Goal: Information Seeking & Learning: Learn about a topic

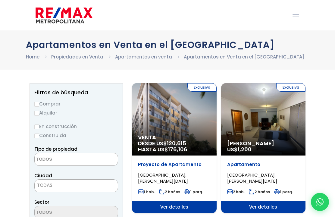
select select
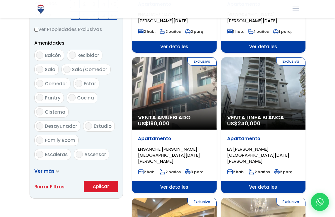
scroll to position [296, 0]
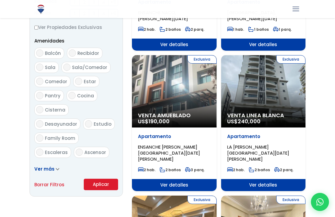
click at [282, 101] on div "Exclusiva Venta Linea Blanca US$ 240,000" at bounding box center [263, 91] width 85 height 72
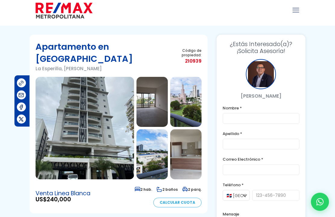
scroll to position [3, 0]
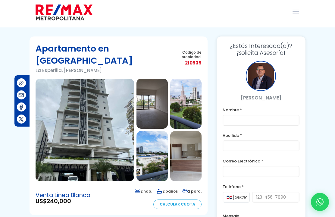
click at [103, 114] on img at bounding box center [85, 130] width 98 height 102
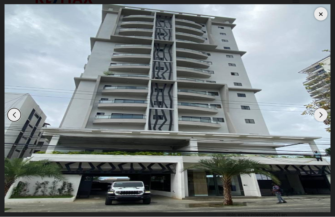
scroll to position [15, 0]
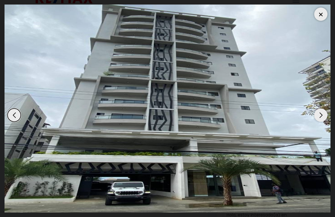
click at [325, 117] on div "Next slide" at bounding box center [320, 114] width 13 height 13
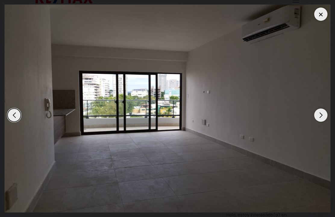
click at [324, 117] on div "Next slide" at bounding box center [320, 114] width 13 height 13
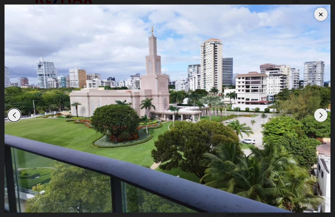
click at [327, 118] on img "3 / 15" at bounding box center [168, 109] width 326 height 208
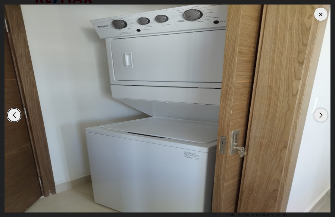
click at [325, 116] on div "Next slide" at bounding box center [320, 114] width 13 height 13
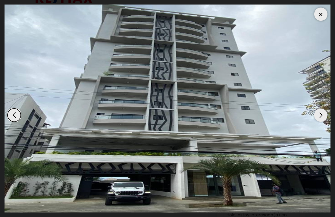
click at [324, 119] on div "Next slide" at bounding box center [320, 114] width 13 height 13
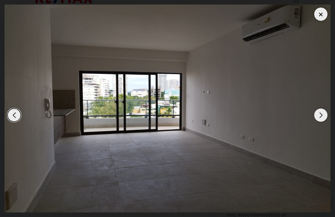
click at [326, 118] on div "Next slide" at bounding box center [320, 114] width 13 height 13
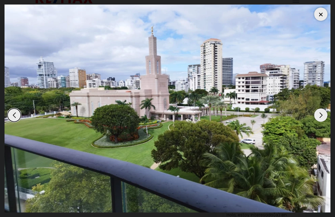
click at [325, 117] on div "Next slide" at bounding box center [320, 114] width 13 height 13
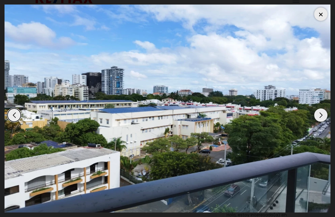
click at [326, 117] on div "Next slide" at bounding box center [320, 114] width 13 height 13
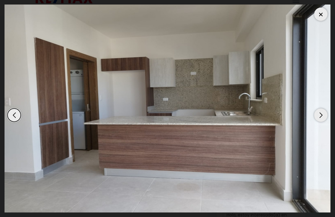
click at [326, 118] on div "Next slide" at bounding box center [320, 114] width 13 height 13
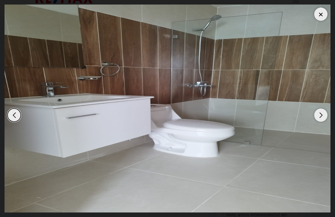
click at [325, 120] on div "Next slide" at bounding box center [320, 114] width 13 height 13
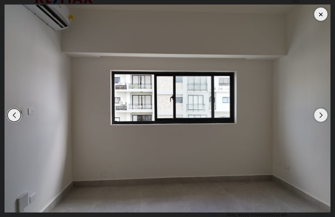
click at [324, 118] on div "Next slide" at bounding box center [320, 114] width 13 height 13
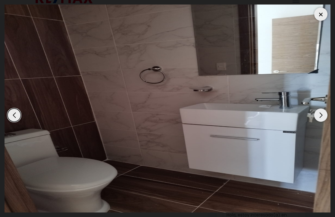
click at [323, 118] on div "Next slide" at bounding box center [320, 114] width 13 height 13
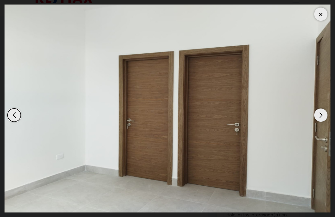
click at [324, 118] on div "Next slide" at bounding box center [320, 114] width 13 height 13
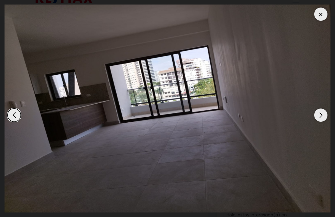
click at [326, 118] on div "Next slide" at bounding box center [320, 114] width 13 height 13
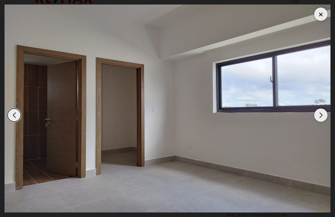
click at [326, 118] on div "Next slide" at bounding box center [320, 114] width 13 height 13
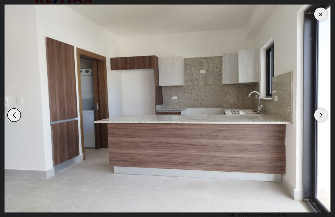
click at [326, 117] on div "Next slide" at bounding box center [320, 114] width 13 height 13
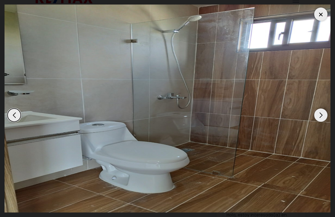
click at [326, 117] on div "Next slide" at bounding box center [320, 114] width 13 height 13
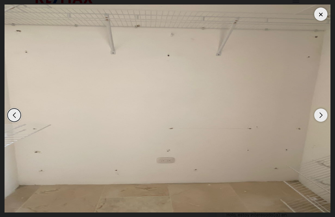
click at [327, 116] on div "Next slide" at bounding box center [320, 114] width 13 height 13
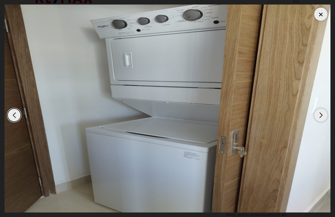
click at [326, 119] on div "Next slide" at bounding box center [320, 114] width 13 height 13
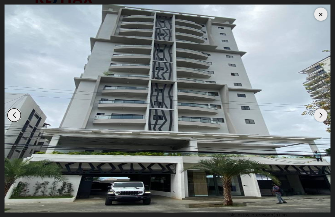
click at [327, 118] on div "Next slide" at bounding box center [320, 114] width 13 height 13
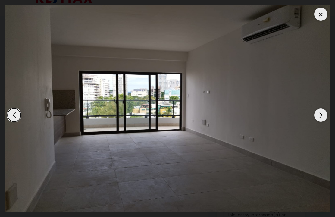
click at [323, 117] on div "Next slide" at bounding box center [320, 114] width 13 height 13
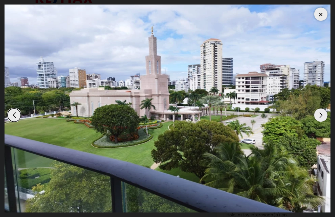
click at [327, 115] on div "Next slide" at bounding box center [320, 114] width 13 height 13
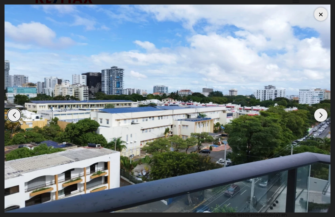
click at [326, 118] on div "Next slide" at bounding box center [320, 114] width 13 height 13
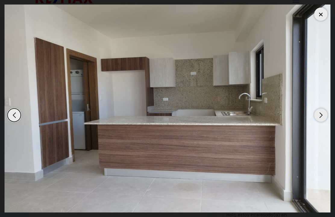
click at [327, 116] on div "Next slide" at bounding box center [320, 114] width 13 height 13
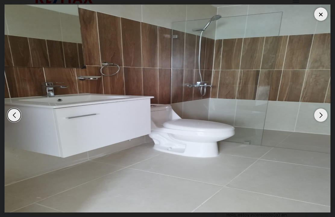
click at [327, 114] on img "6 / 15" at bounding box center [168, 109] width 326 height 208
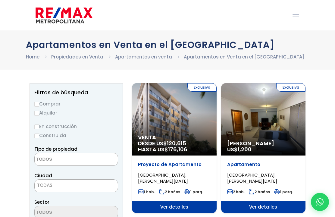
select select
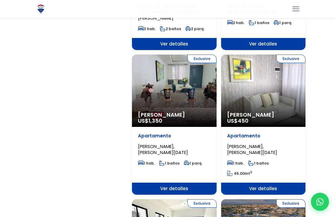
scroll to position [717, 0]
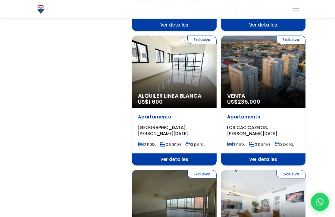
scroll to position [879, 0]
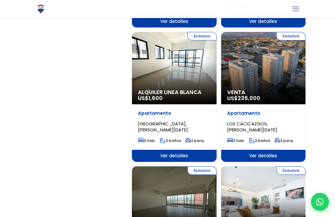
click at [276, 110] on div "Apartamento LOS CACICAZGOS, SANTO DOMINGO DE GUZMÁN" at bounding box center [263, 121] width 73 height 23
click at [277, 120] on span "LOS CACICAZGOS, SANTO DOMINGO DE GUZMÁN" at bounding box center [252, 126] width 50 height 12
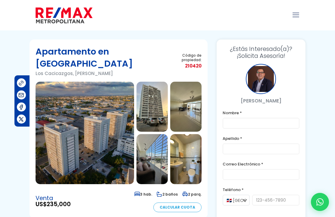
click at [121, 135] on img at bounding box center [85, 133] width 98 height 102
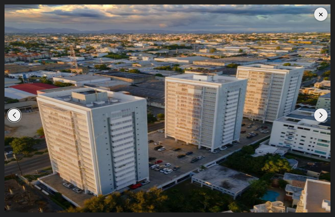
click at [325, 116] on div "Next slide" at bounding box center [320, 114] width 13 height 13
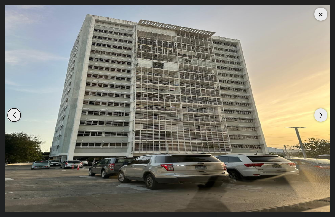
click at [328, 115] on img "2 / 15" at bounding box center [168, 109] width 326 height 208
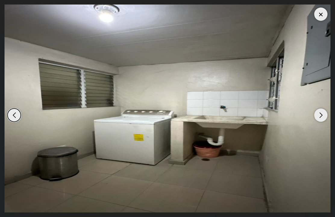
click at [327, 118] on img "15 / 15" at bounding box center [168, 109] width 326 height 208
click at [324, 114] on div "Next slide" at bounding box center [320, 114] width 13 height 13
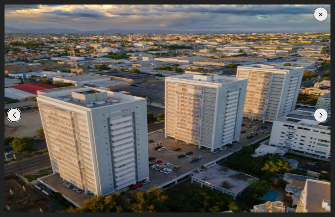
click at [323, 120] on div "Next slide" at bounding box center [320, 114] width 13 height 13
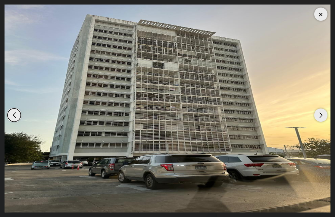
click at [323, 120] on div "Next slide" at bounding box center [320, 114] width 13 height 13
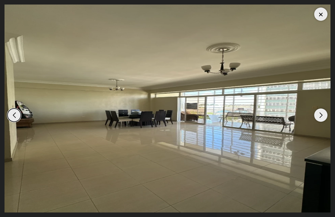
click at [321, 120] on div "Next slide" at bounding box center [320, 114] width 13 height 13
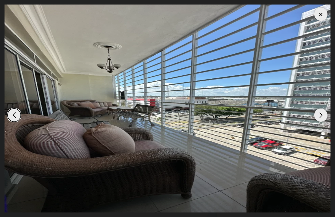
click at [324, 119] on div "Next slide" at bounding box center [320, 114] width 13 height 13
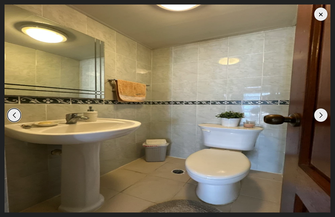
click at [326, 116] on div "Next slide" at bounding box center [320, 114] width 13 height 13
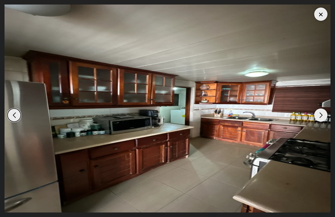
click at [324, 117] on div "Next slide" at bounding box center [320, 114] width 13 height 13
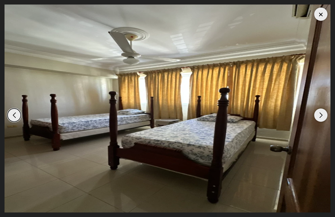
click at [324, 117] on div "Next slide" at bounding box center [320, 114] width 13 height 13
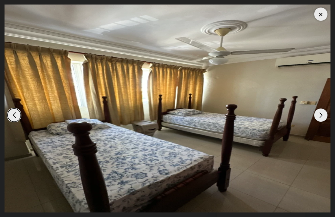
click at [324, 118] on div "Next slide" at bounding box center [320, 114] width 13 height 13
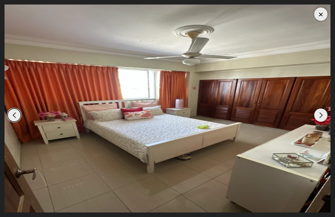
click at [323, 120] on div "Next slide" at bounding box center [320, 114] width 13 height 13
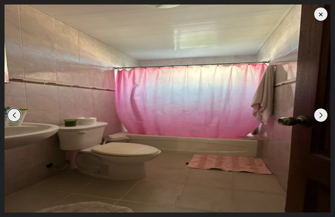
click at [324, 118] on div "Next slide" at bounding box center [320, 114] width 13 height 13
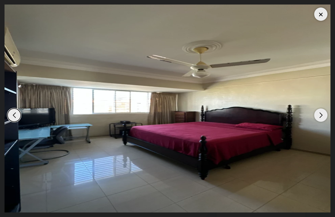
click at [324, 118] on div "Next slide" at bounding box center [320, 114] width 13 height 13
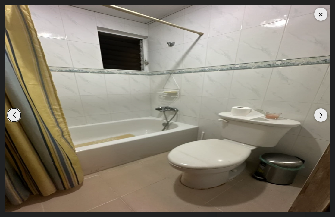
click at [323, 119] on div "Next slide" at bounding box center [320, 114] width 13 height 13
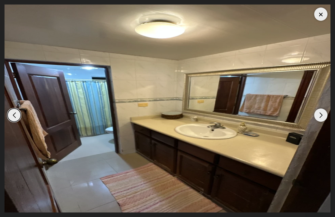
click at [324, 118] on div "Next slide" at bounding box center [320, 114] width 13 height 13
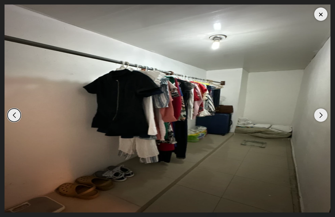
click at [325, 118] on div "Next slide" at bounding box center [320, 114] width 13 height 13
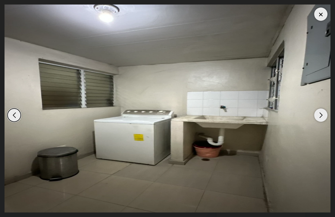
click at [326, 117] on div "Next slide" at bounding box center [320, 114] width 13 height 13
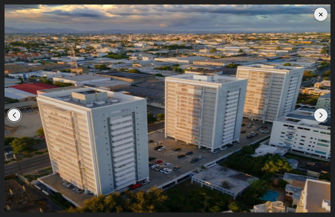
click at [326, 119] on div "Next slide" at bounding box center [320, 114] width 13 height 13
